Goal: Complete application form: Complete application form

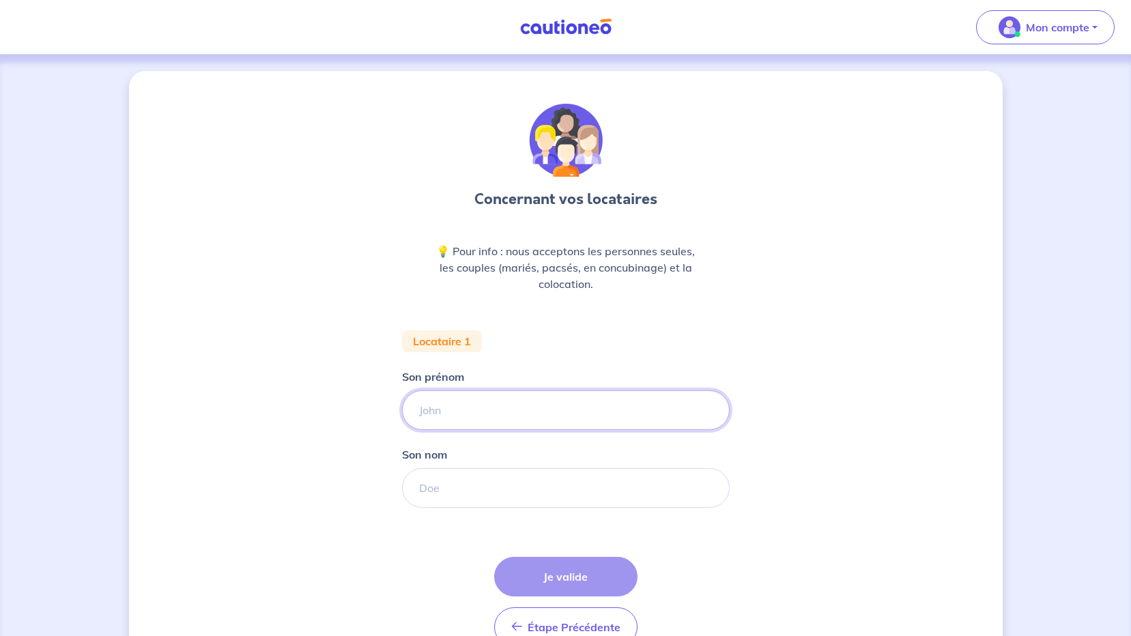
click at [530, 413] on input "Son prénom" at bounding box center [566, 410] width 328 height 40
type input "amandine"
click at [465, 489] on input "Son nom" at bounding box center [566, 488] width 328 height 40
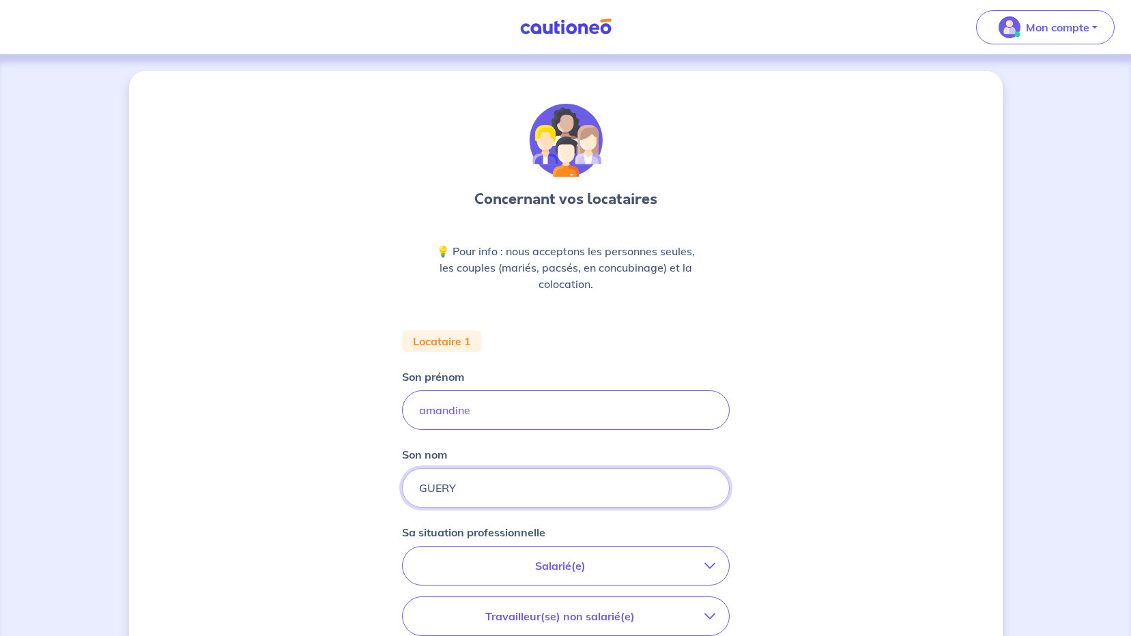
type input "GUERY"
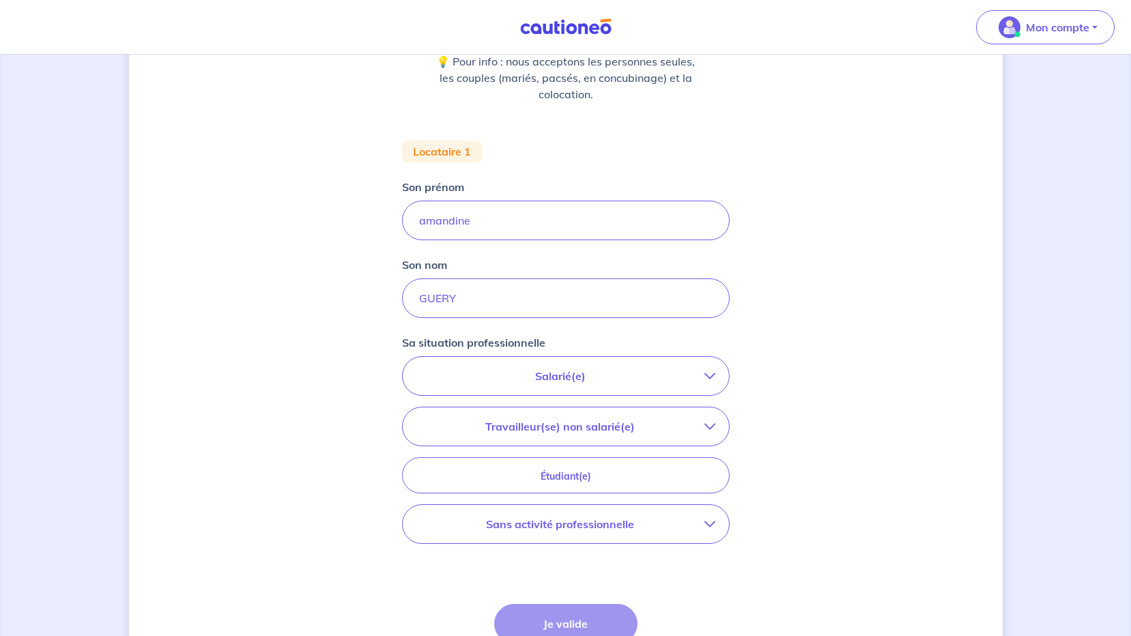
scroll to position [205, 0]
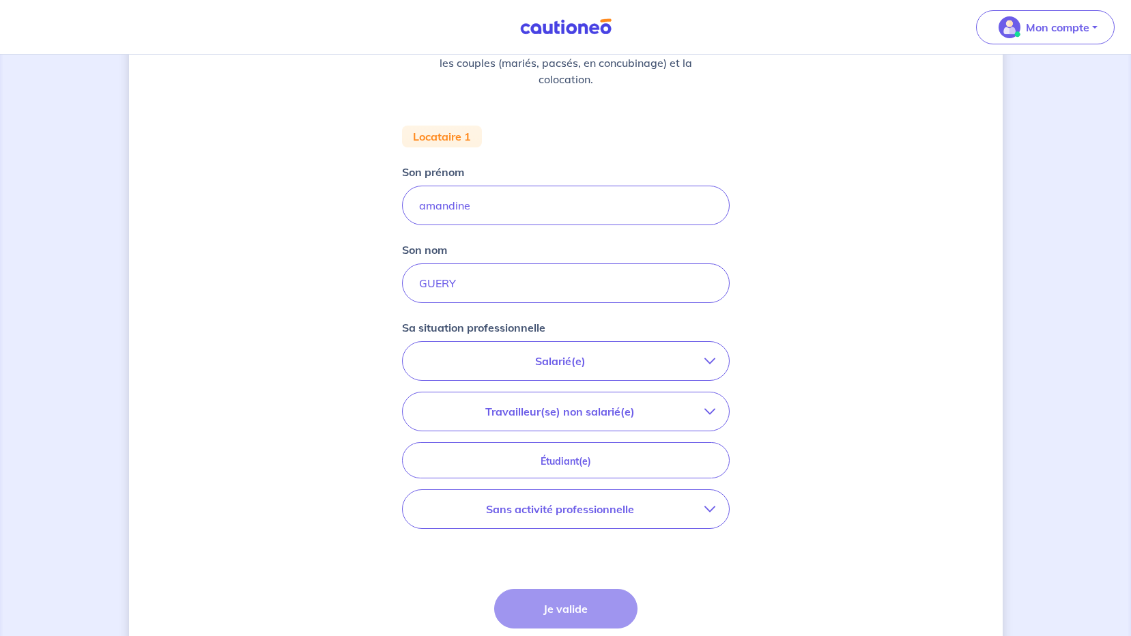
click at [580, 356] on p "Salarié(e)" at bounding box center [560, 361] width 288 height 16
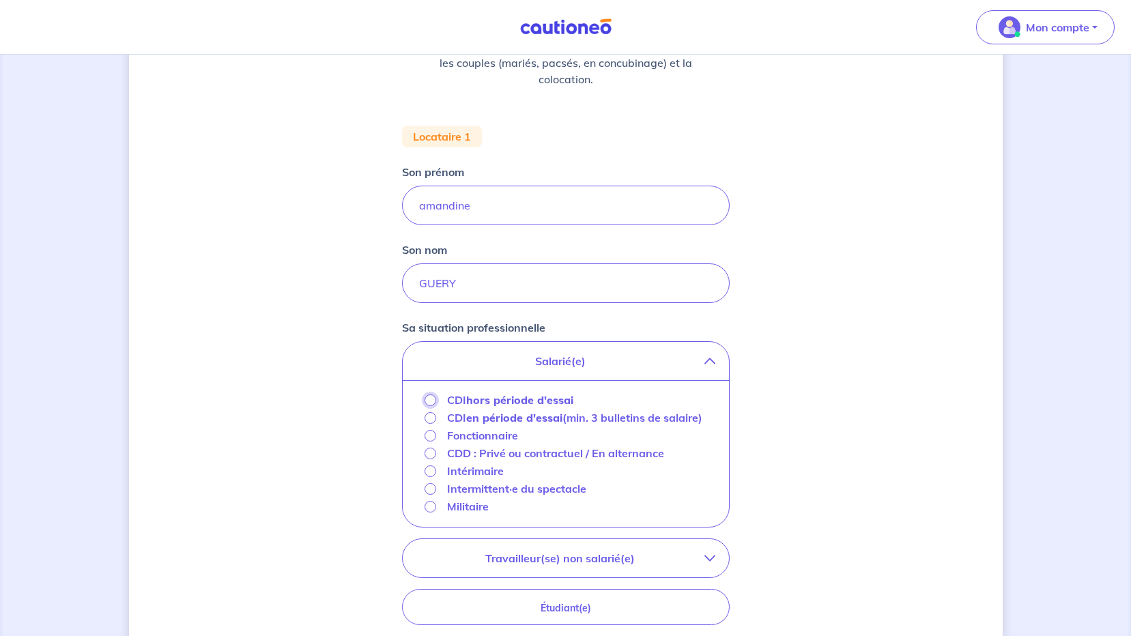
click at [426, 400] on input "CDI hors période d'essai" at bounding box center [430, 400] width 12 height 12
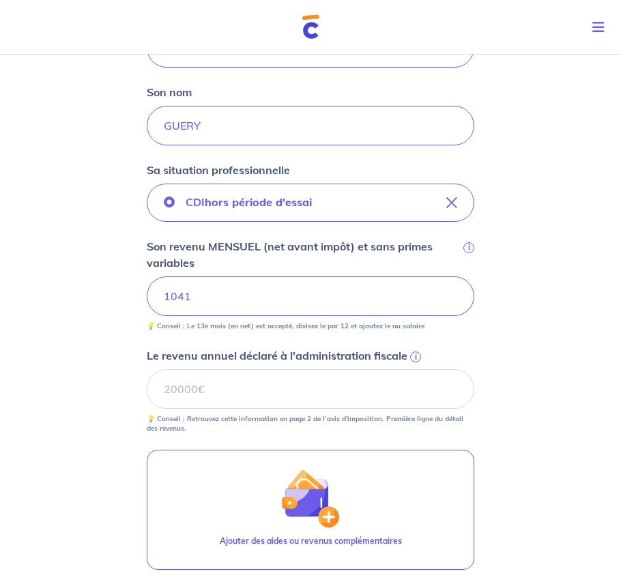
scroll to position [341, 0]
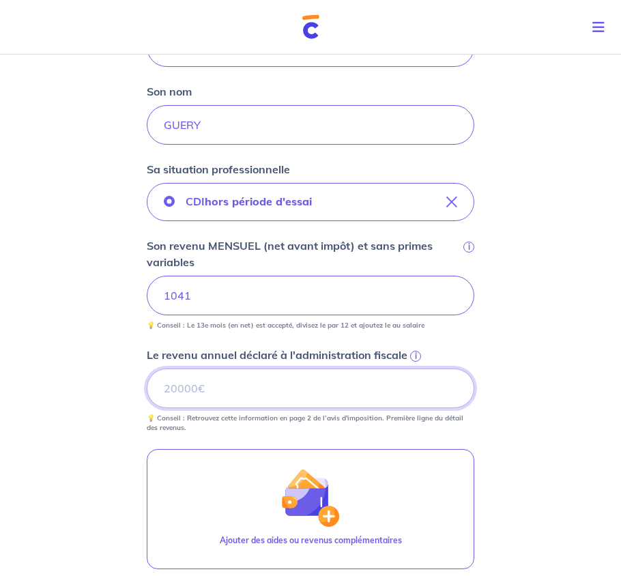
click at [250, 387] on input "Le revenu annuel déclaré à l'administration fiscale i" at bounding box center [311, 388] width 328 height 40
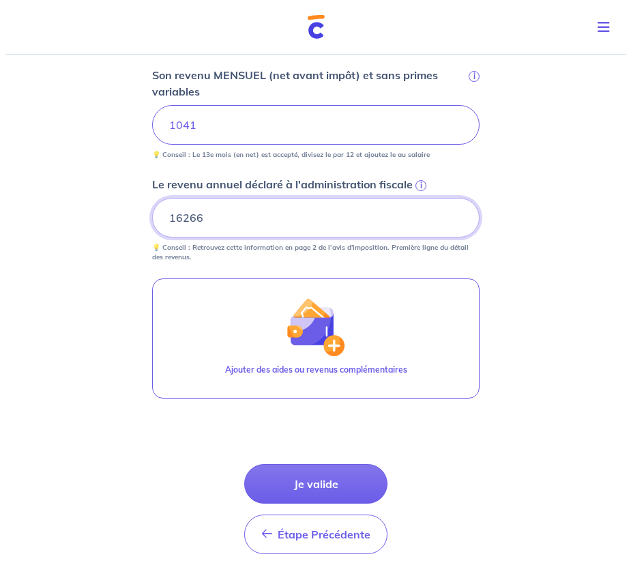
scroll to position [546, 0]
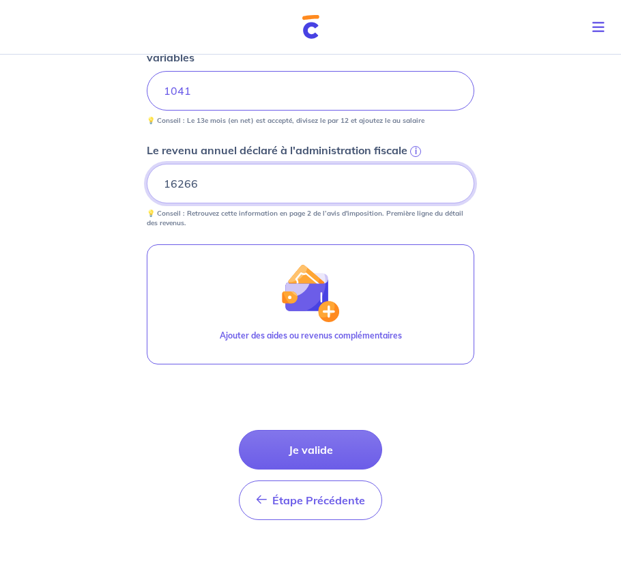
click at [177, 182] on input "16266" at bounding box center [311, 184] width 328 height 40
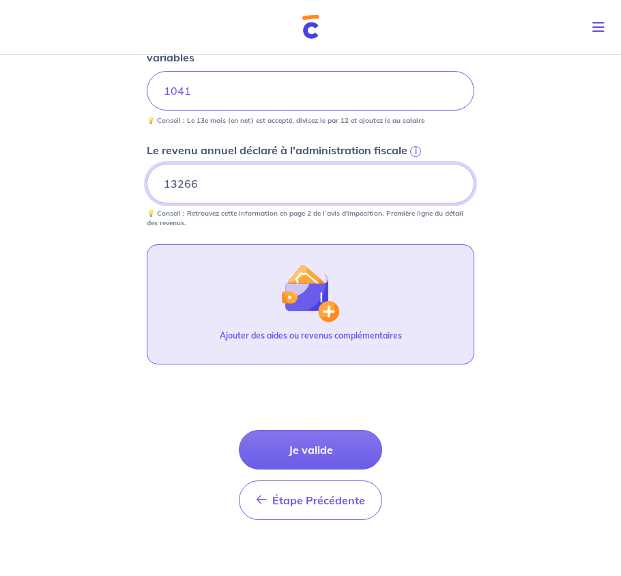
type input "13266"
click at [309, 304] on img "button" at bounding box center [310, 292] width 59 height 59
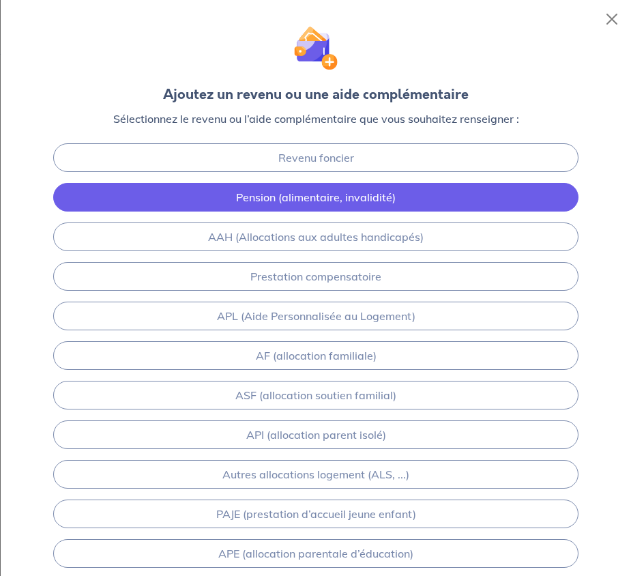
click at [319, 200] on link "Pension (alimentaire, invalidité)" at bounding box center [315, 197] width 525 height 29
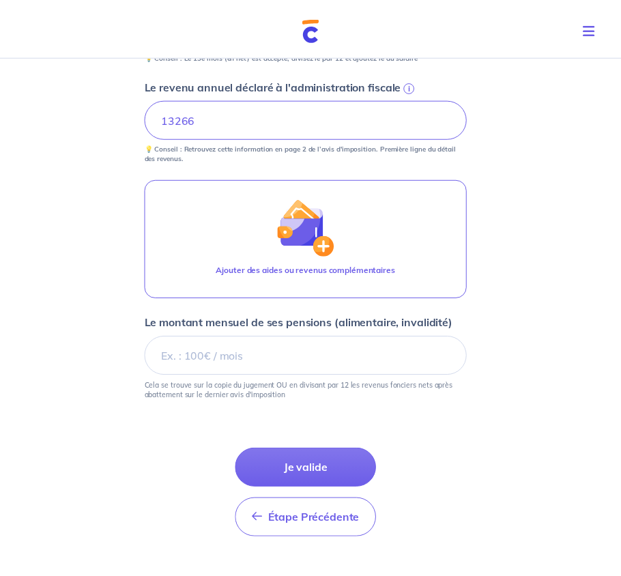
scroll to position [663, 0]
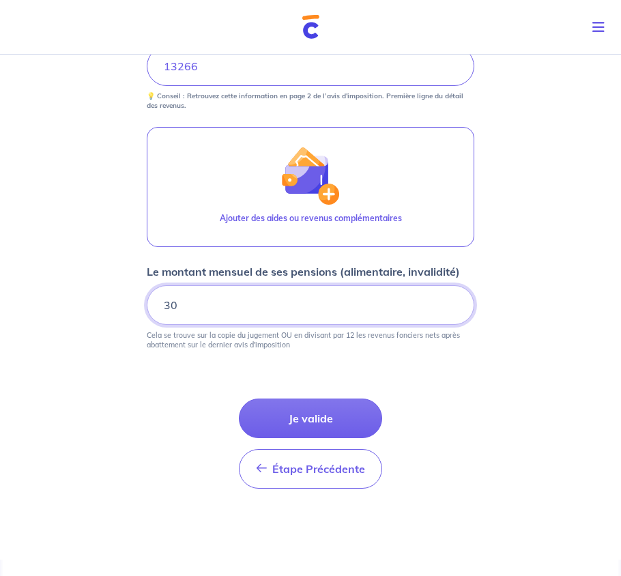
type input "3"
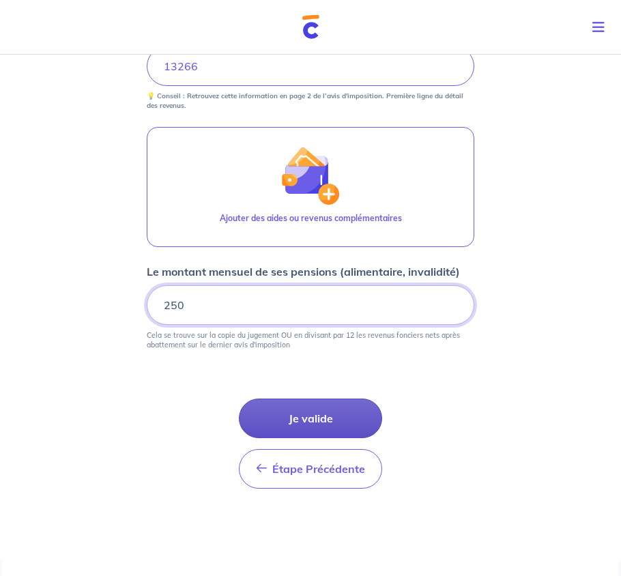
type input "250"
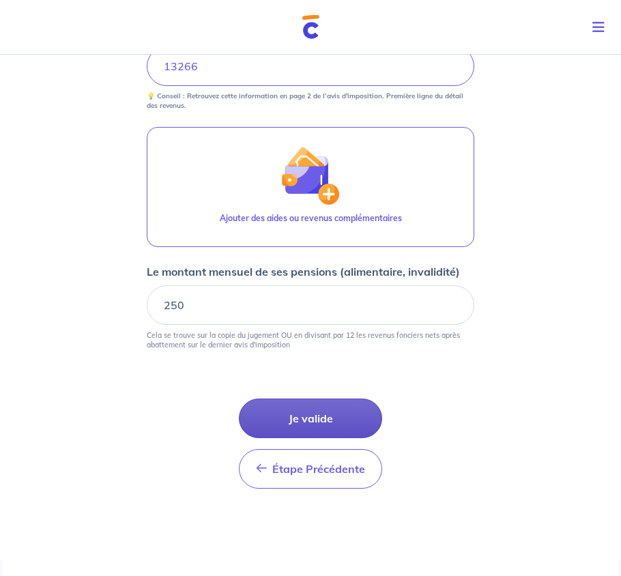
click at [322, 419] on button "Je valide" at bounding box center [310, 418] width 143 height 40
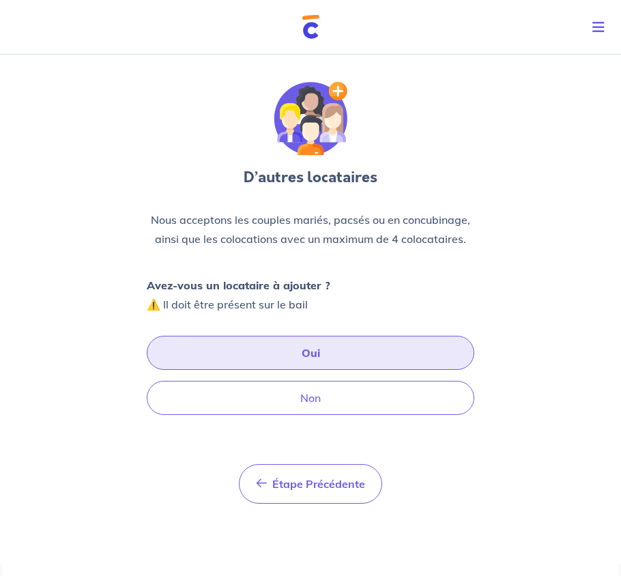
click at [320, 355] on button "Oui" at bounding box center [311, 353] width 328 height 34
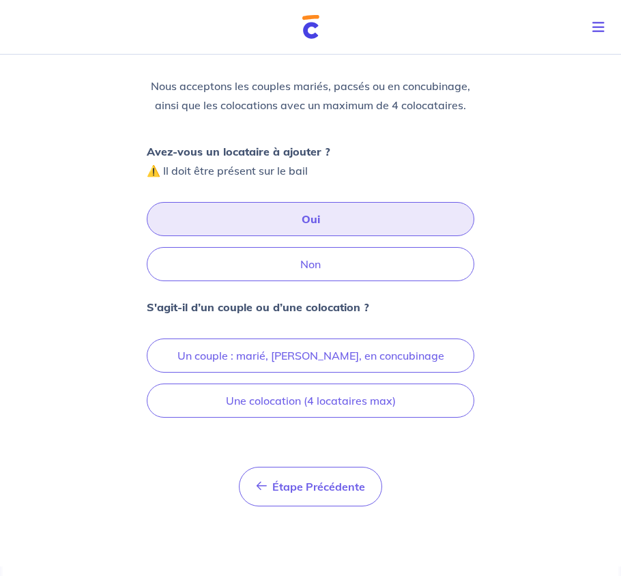
scroll to position [136, 0]
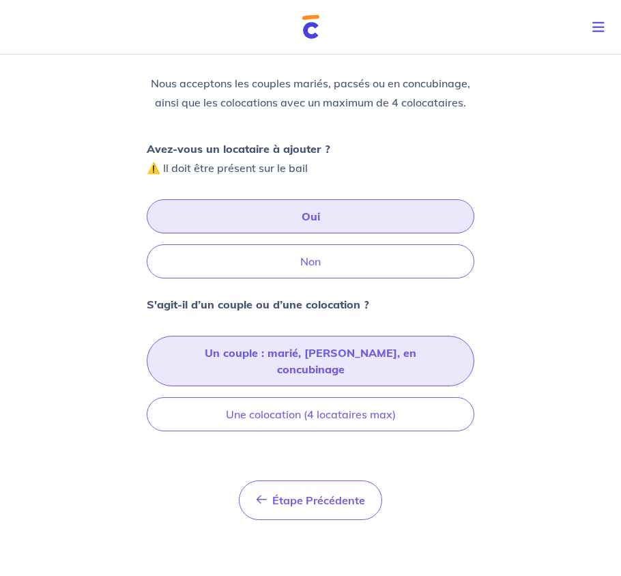
click at [323, 345] on button "Un couple : marié, [PERSON_NAME], en concubinage" at bounding box center [311, 361] width 328 height 50
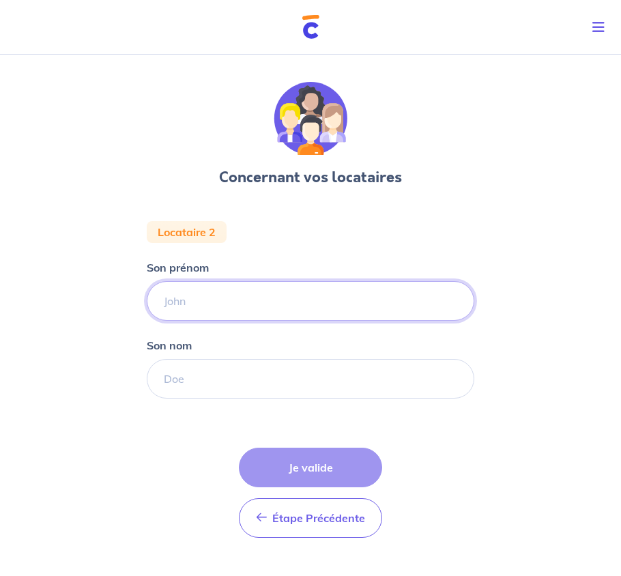
click at [208, 304] on input "Son prénom" at bounding box center [311, 301] width 328 height 40
type input "[PERSON_NAME]"
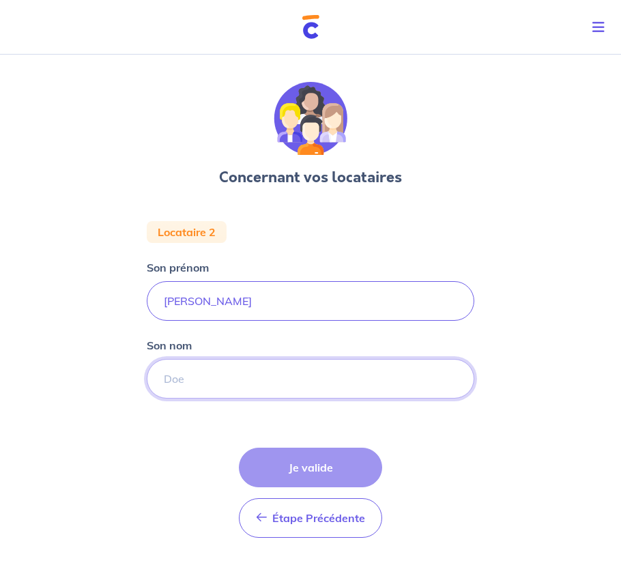
click at [220, 386] on input "Son nom" at bounding box center [311, 379] width 328 height 40
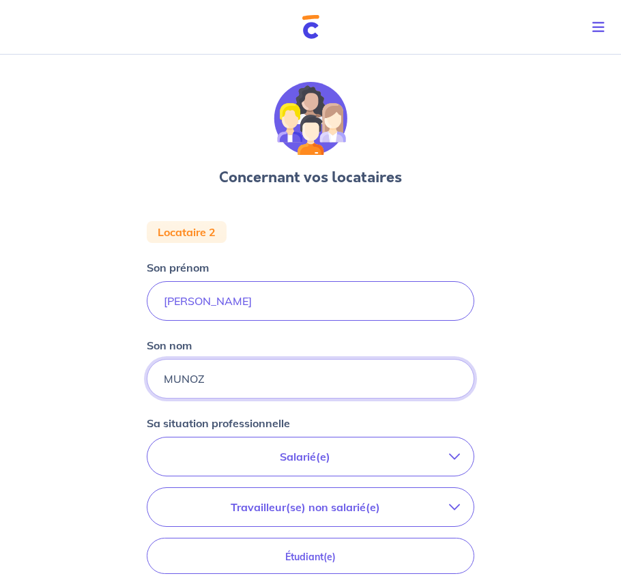
type input "MUNOZ"
click at [296, 457] on p "Salarié(e)" at bounding box center [305, 456] width 288 height 16
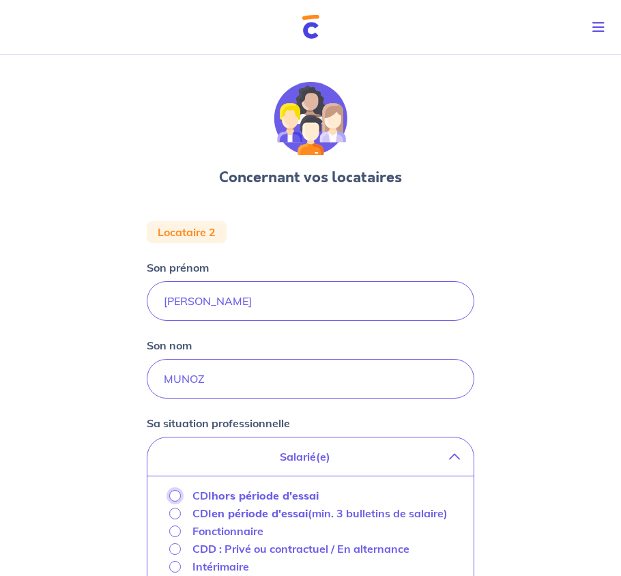
click at [173, 493] on input "CDI hors période d'essai" at bounding box center [175, 496] width 12 height 12
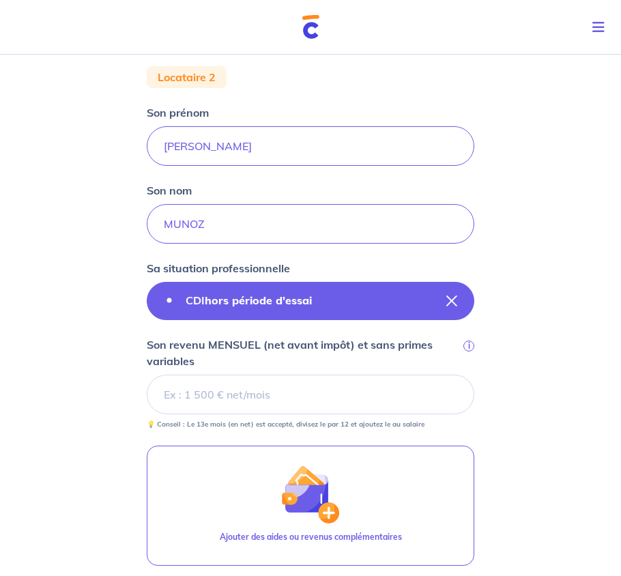
scroll to position [205, 0]
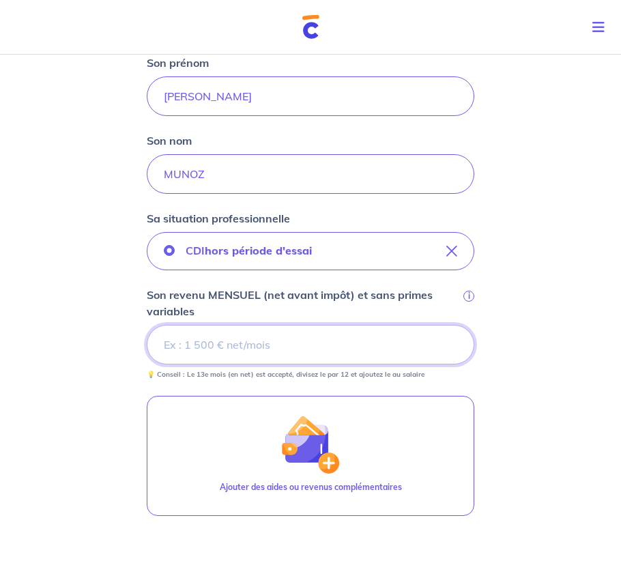
click at [200, 340] on input "Son revenu MENSUEL (net avant impôt) et sans primes variables i" at bounding box center [311, 345] width 328 height 40
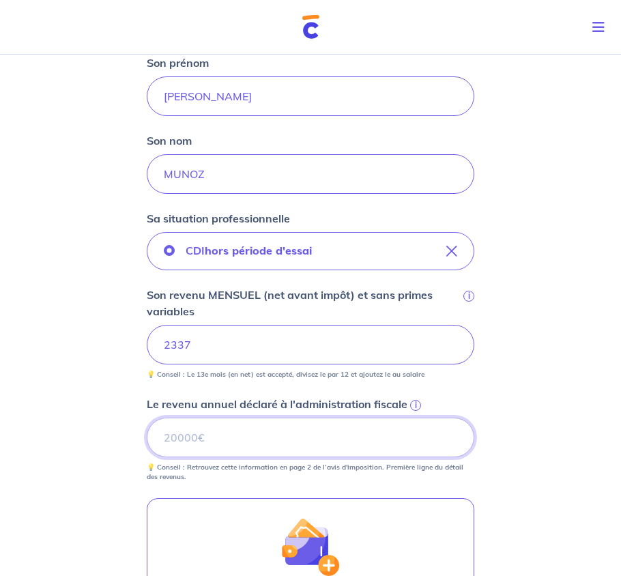
click at [216, 442] on input "Le revenu annuel déclaré à l'administration fiscale i" at bounding box center [311, 438] width 328 height 40
type input "33024"
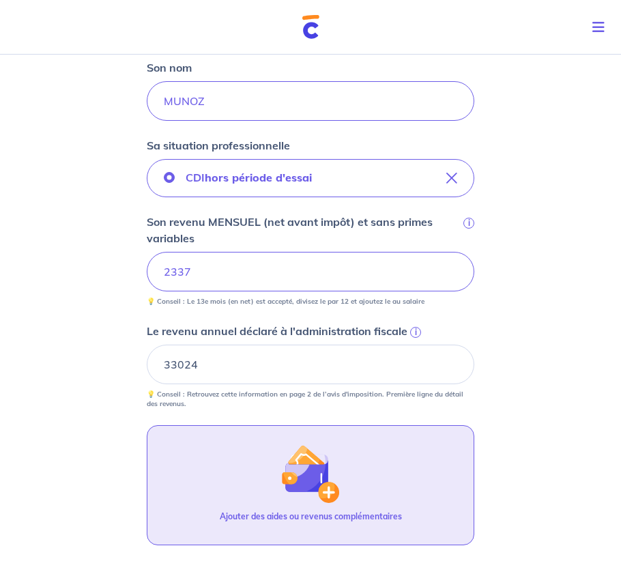
scroll to position [409, 0]
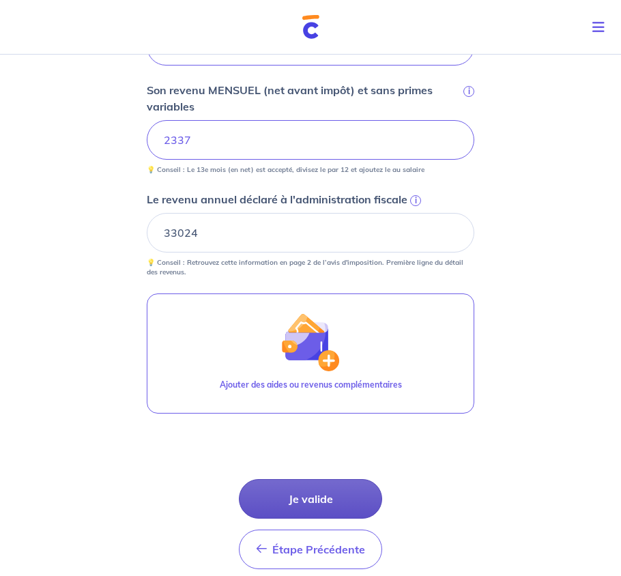
click at [334, 499] on button "Je valide" at bounding box center [310, 499] width 143 height 40
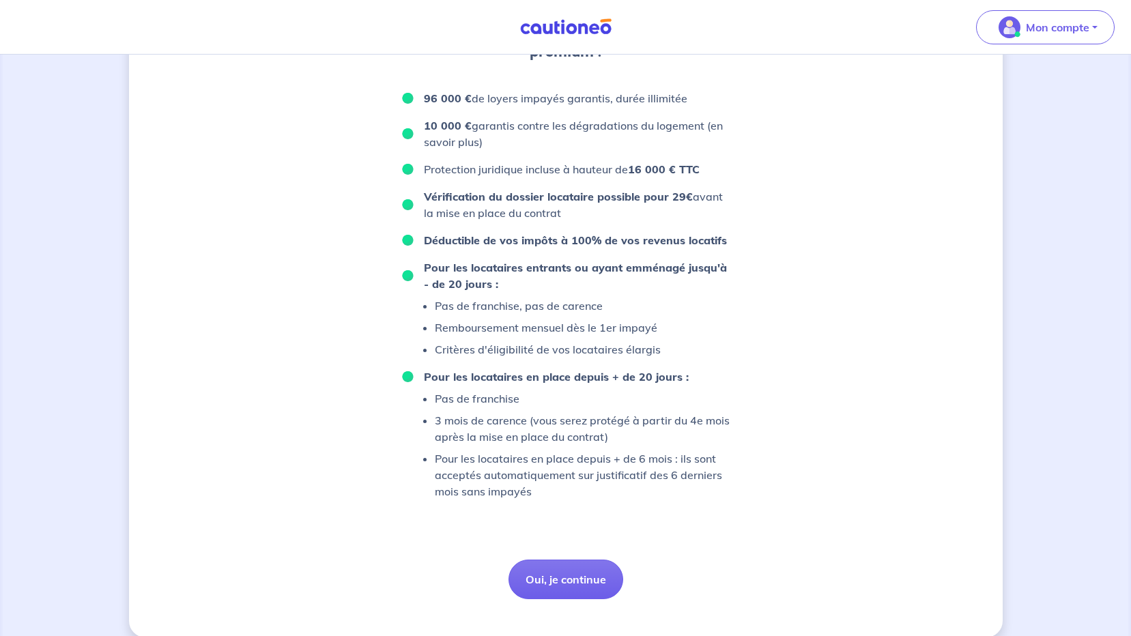
scroll to position [793, 0]
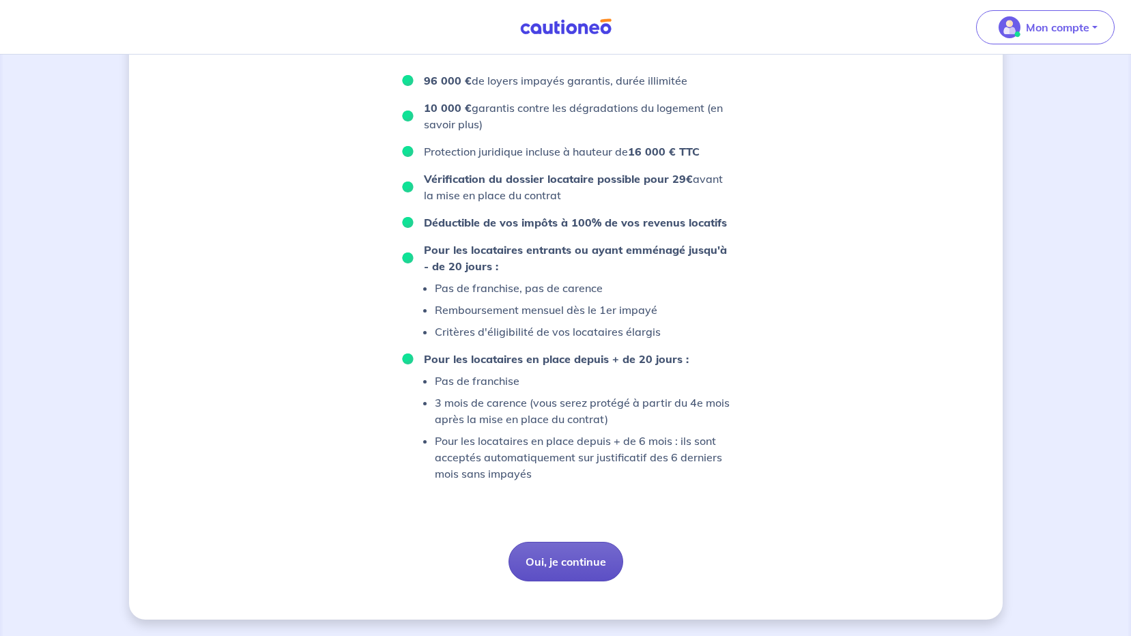
click at [579, 568] on button "Oui, je continue" at bounding box center [565, 562] width 115 height 40
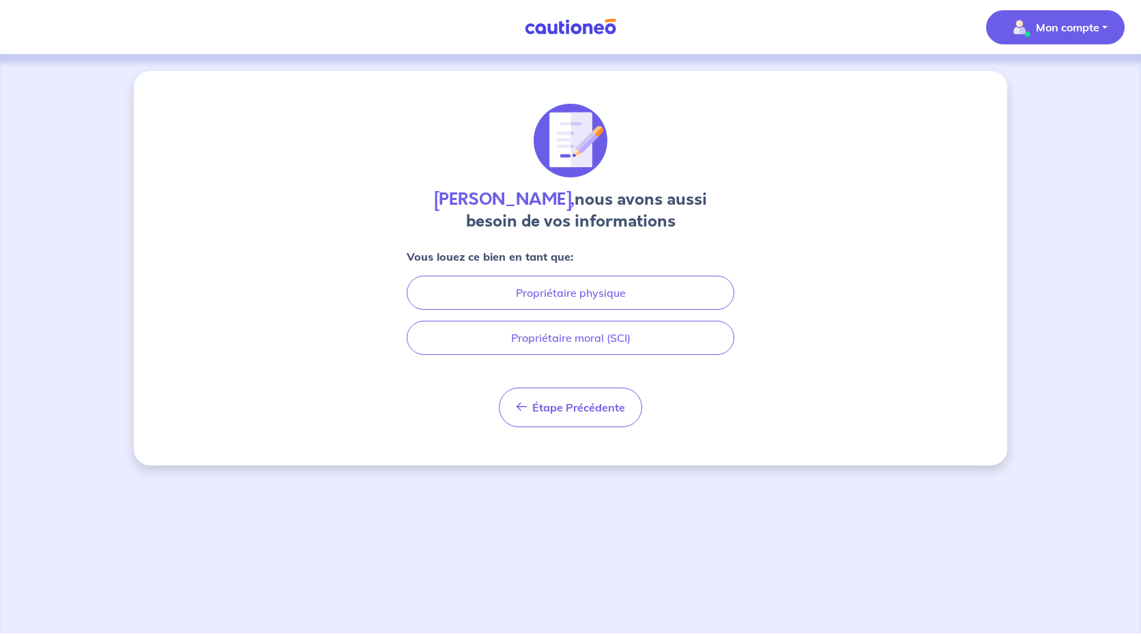
click at [1071, 29] on p "Mon compte" at bounding box center [1067, 27] width 63 height 16
click at [1032, 85] on link "Mes informations" at bounding box center [1042, 85] width 110 height 22
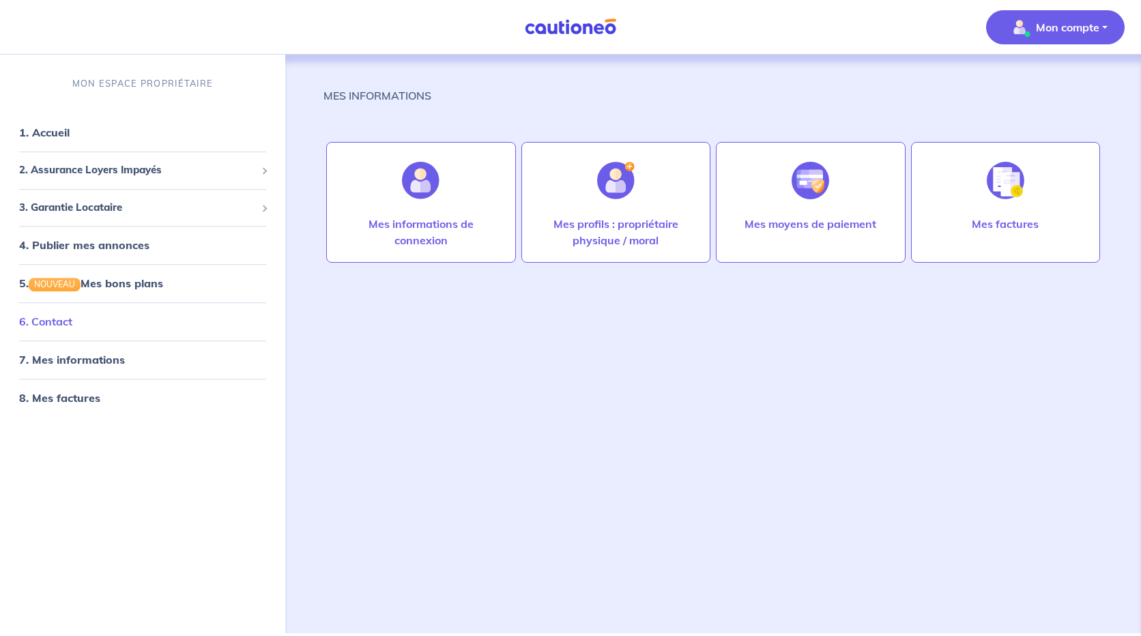
click at [54, 317] on link "6. Contact" at bounding box center [45, 322] width 53 height 14
